Goal: Task Accomplishment & Management: Use online tool/utility

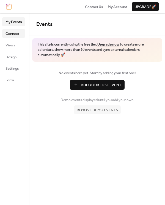
click at [16, 35] on span "Connect" at bounding box center [12, 33] width 14 height 5
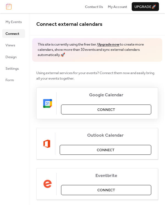
click at [99, 108] on span "Connect" at bounding box center [106, 109] width 18 height 5
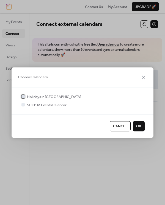
click at [25, 96] on div at bounding box center [22, 96] width 5 height 5
click at [23, 104] on div at bounding box center [22, 104] width 3 height 3
click at [23, 105] on div at bounding box center [22, 104] width 3 height 3
click at [24, 105] on div at bounding box center [22, 104] width 3 height 3
click at [23, 95] on icon at bounding box center [23, 96] width 2 height 2
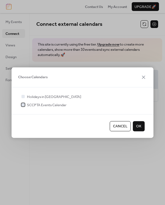
click at [23, 104] on div at bounding box center [22, 104] width 3 height 3
click at [139, 126] on span "OK" at bounding box center [138, 126] width 5 height 5
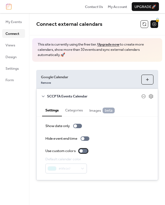
click at [85, 153] on div at bounding box center [83, 151] width 9 height 4
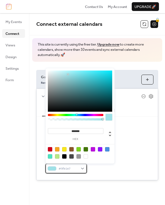
click at [82, 168] on div "#9fe1e7" at bounding box center [66, 169] width 42 height 10
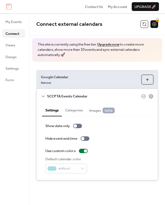
click at [124, 161] on div "Default calendar color #9fe1e7" at bounding box center [97, 165] width 104 height 17
click at [84, 152] on div at bounding box center [83, 151] width 9 height 4
click at [88, 138] on div at bounding box center [85, 139] width 9 height 4
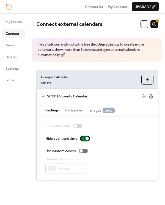
click at [84, 140] on div at bounding box center [85, 139] width 9 height 4
click at [80, 125] on div at bounding box center [77, 126] width 9 height 4
click at [74, 126] on div at bounding box center [77, 126] width 9 height 4
click at [74, 106] on button "Categories" at bounding box center [74, 110] width 24 height 12
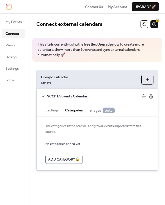
click at [96, 112] on span "Images beta" at bounding box center [101, 111] width 25 height 6
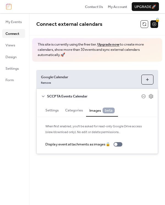
click at [147, 77] on button "Choose Calendars" at bounding box center [147, 80] width 12 height 10
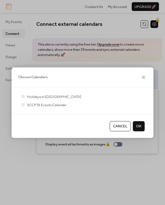
click at [138, 124] on span "OK" at bounding box center [138, 126] width 5 height 5
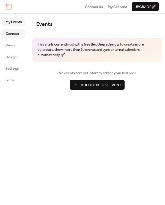
click at [12, 34] on span "Connect" at bounding box center [12, 33] width 14 height 5
